Goal: Find specific page/section: Find specific page/section

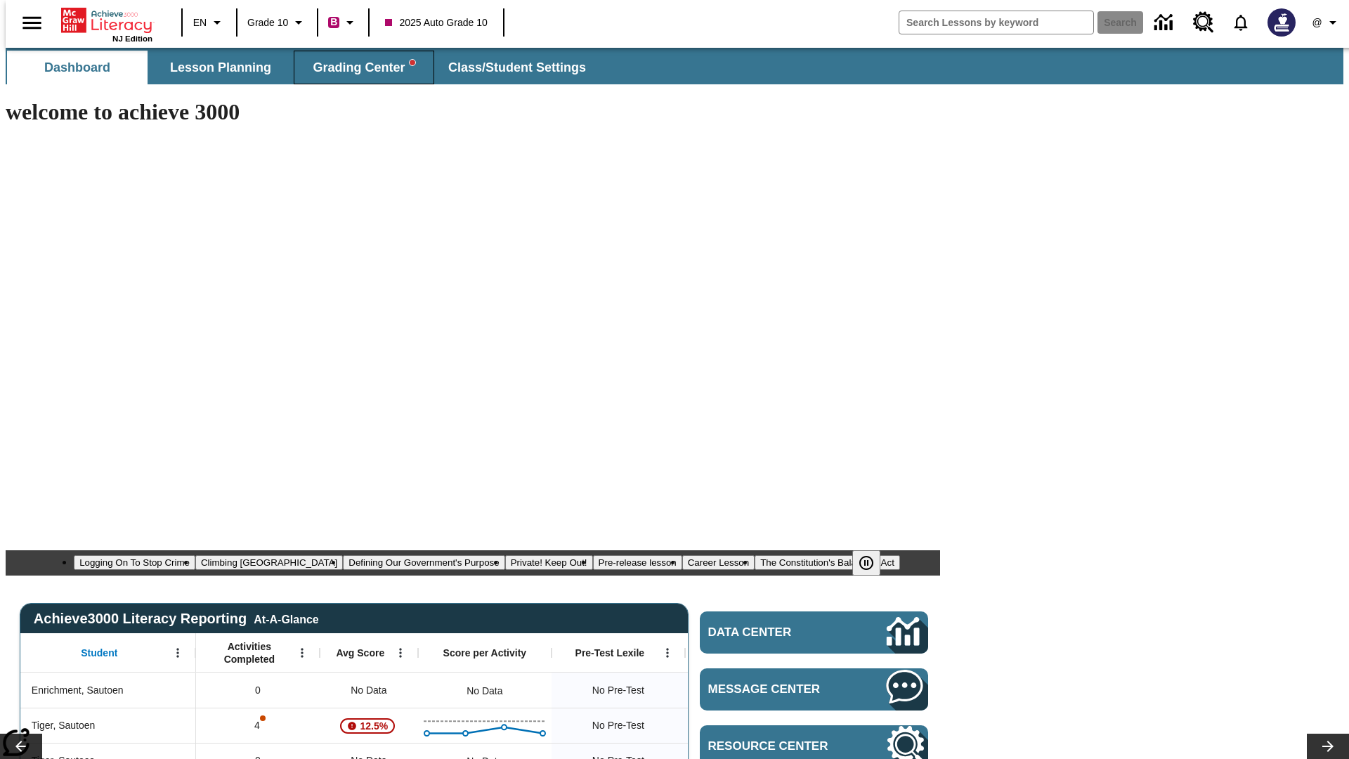
click at [358, 67] on span "Grading Center" at bounding box center [364, 68] width 102 height 16
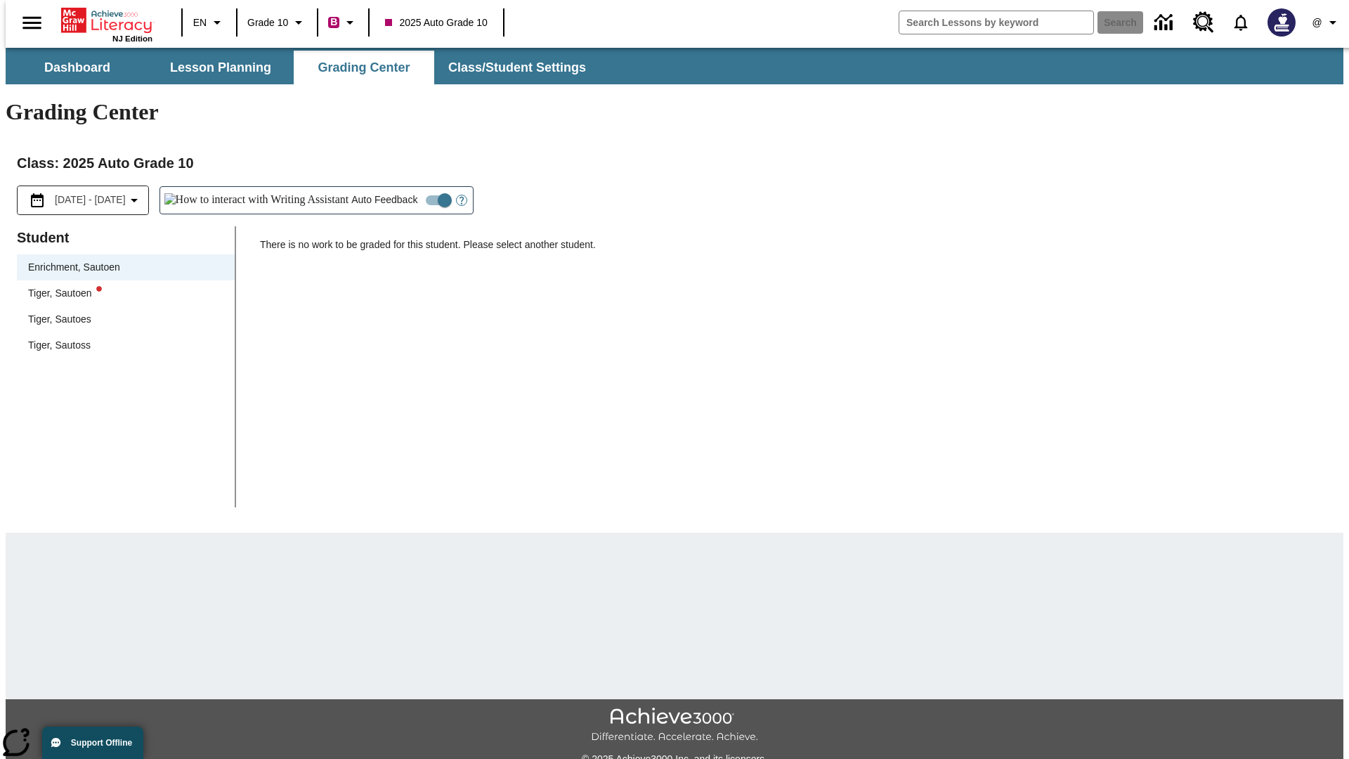
click at [121, 286] on div "Tiger, Sautoen" at bounding box center [125, 293] width 195 height 15
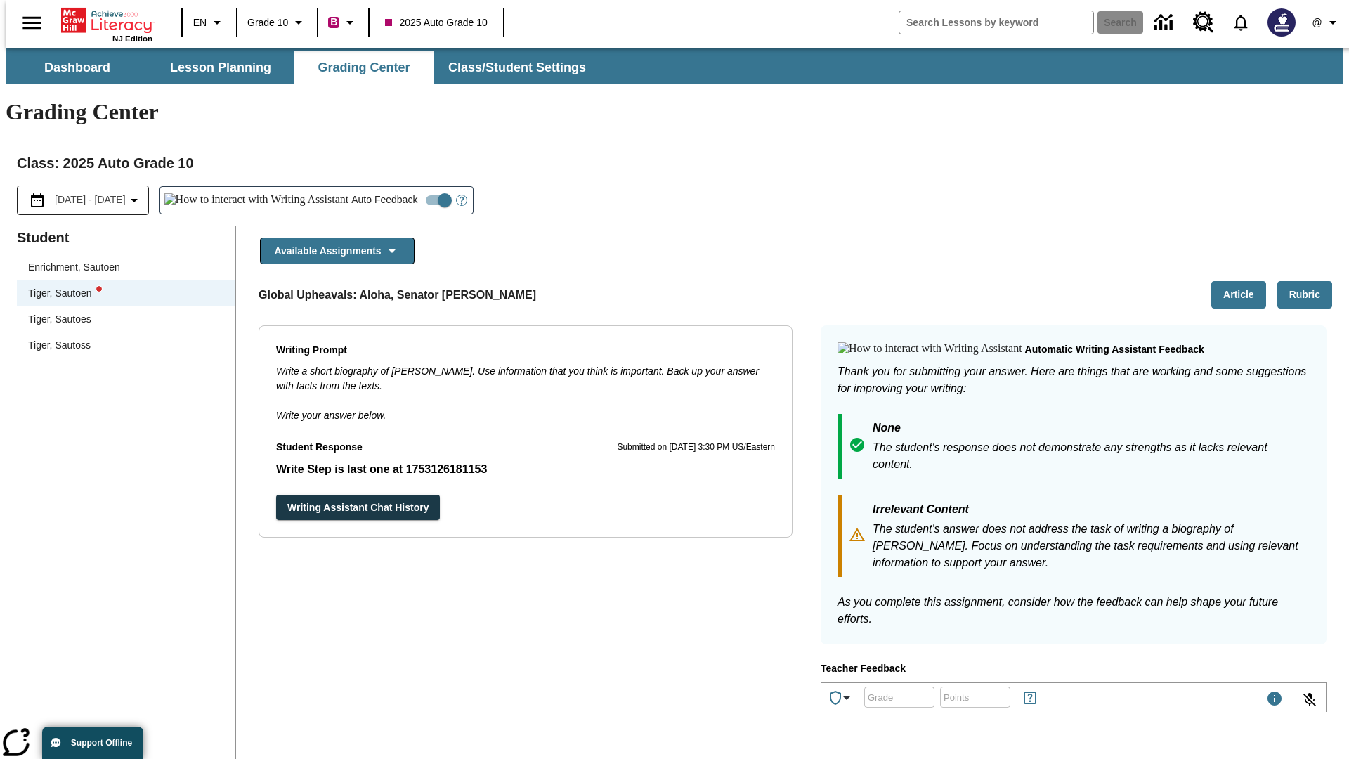
scroll to position [243, 0]
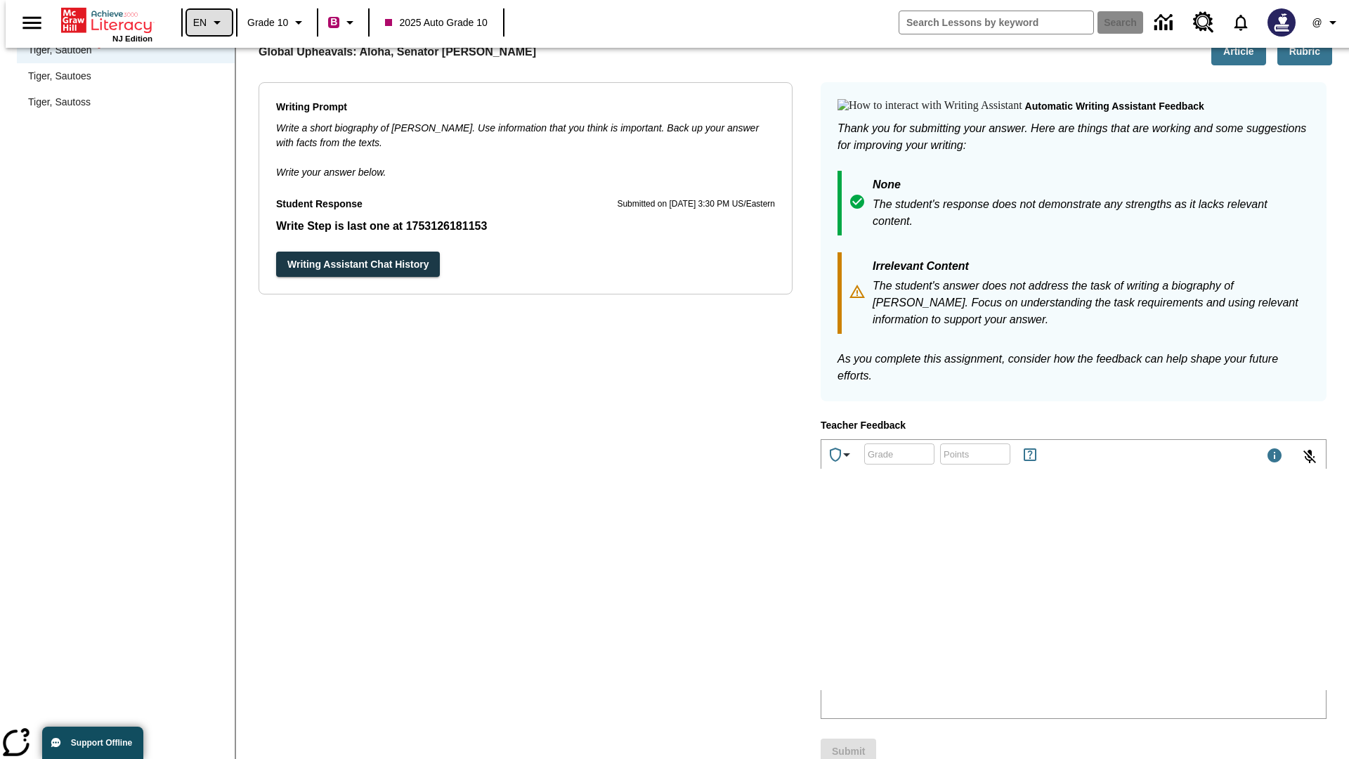
click at [209, 22] on icon "Language: EN, Select a language" at bounding box center [217, 22] width 17 height 17
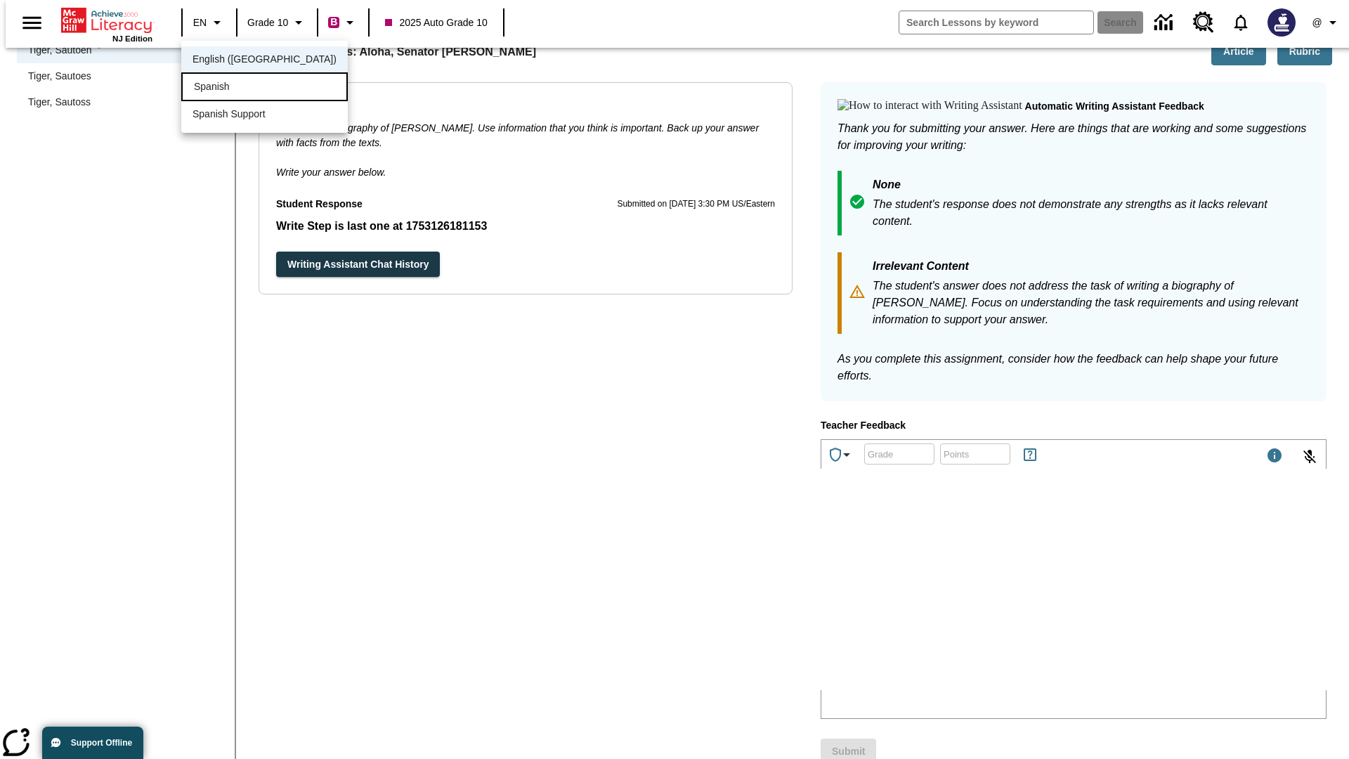
click at [234, 88] on div "Spanish" at bounding box center [264, 86] width 166 height 29
